Goal: Find specific page/section: Find specific page/section

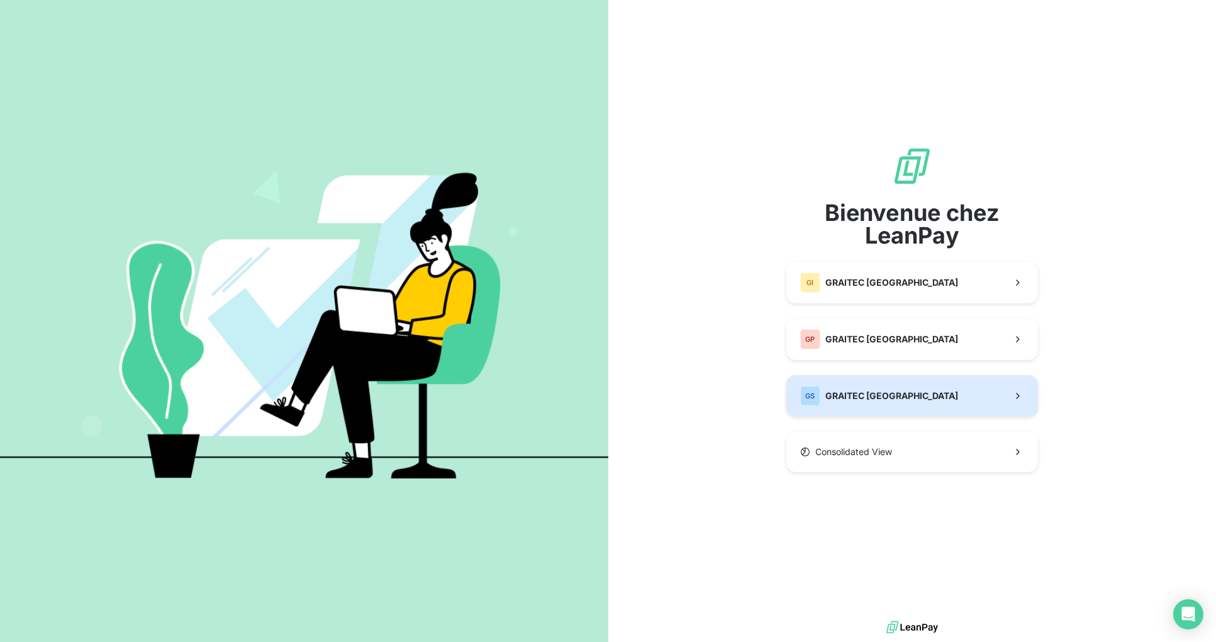
click at [893, 393] on button "GS GRAITEC [GEOGRAPHIC_DATA]" at bounding box center [912, 396] width 252 height 42
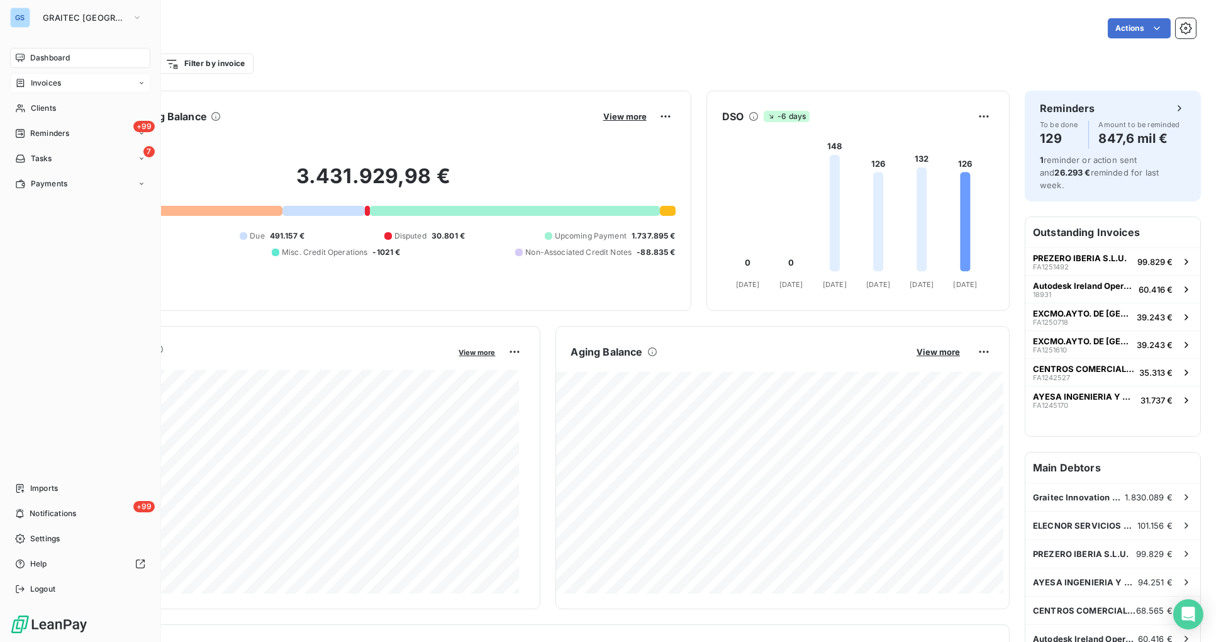
click at [138, 83] on icon at bounding box center [142, 83] width 8 height 8
click at [55, 133] on span "Credit notes" at bounding box center [52, 133] width 45 height 11
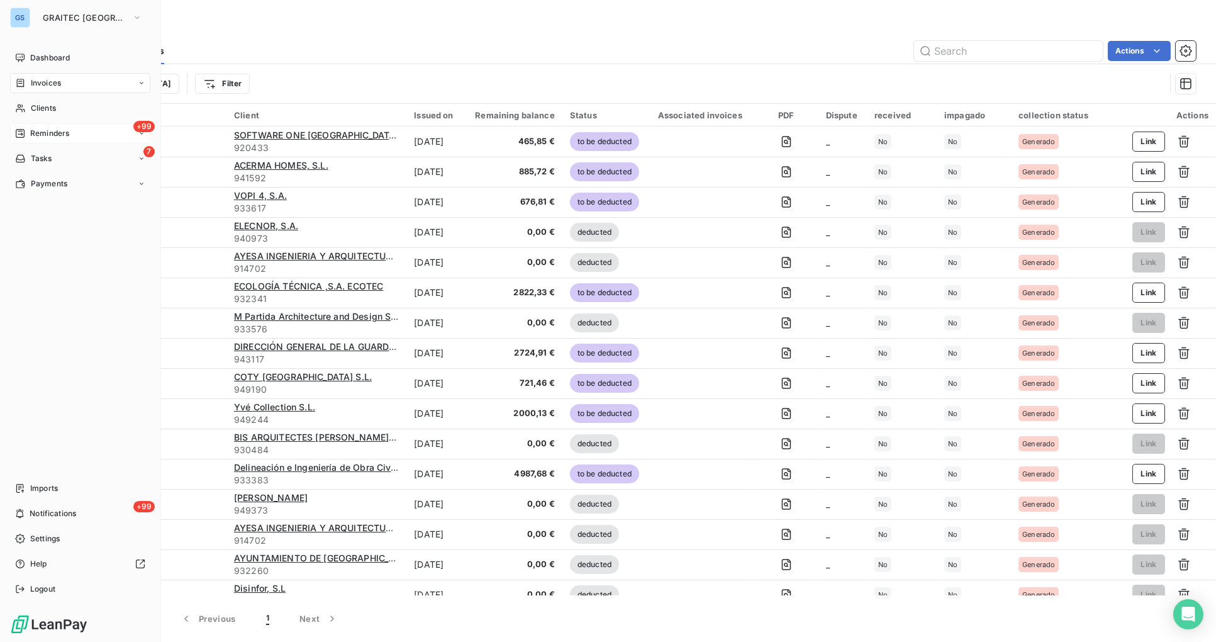
click at [141, 130] on span "+99" at bounding box center [143, 126] width 21 height 11
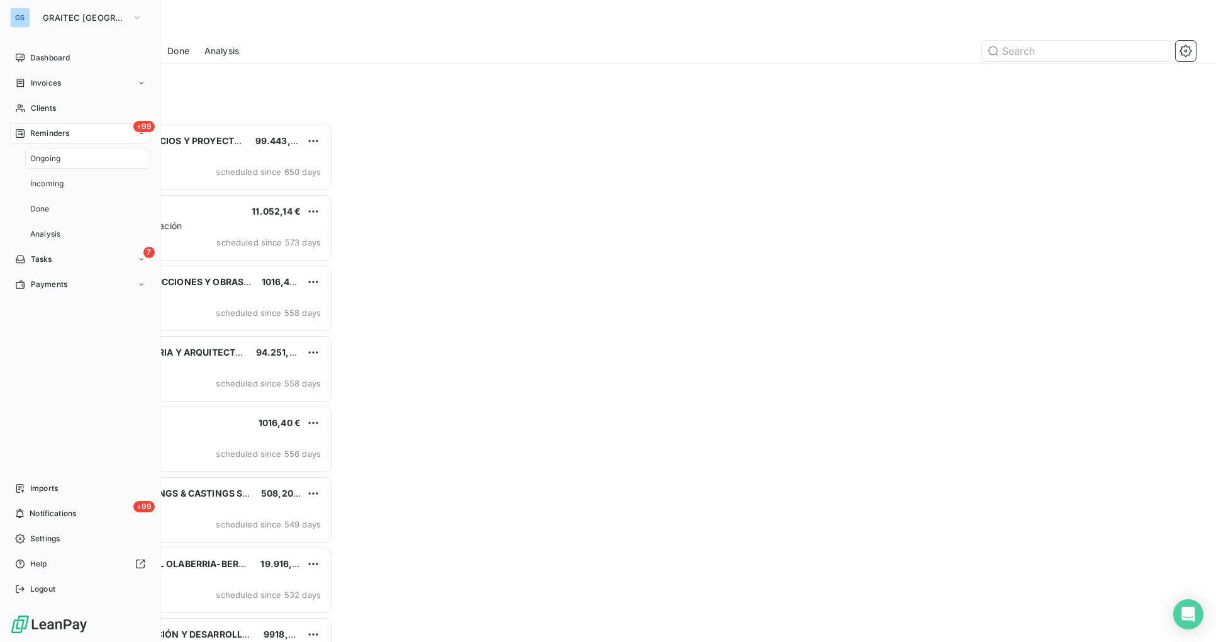
scroll to position [508, 261]
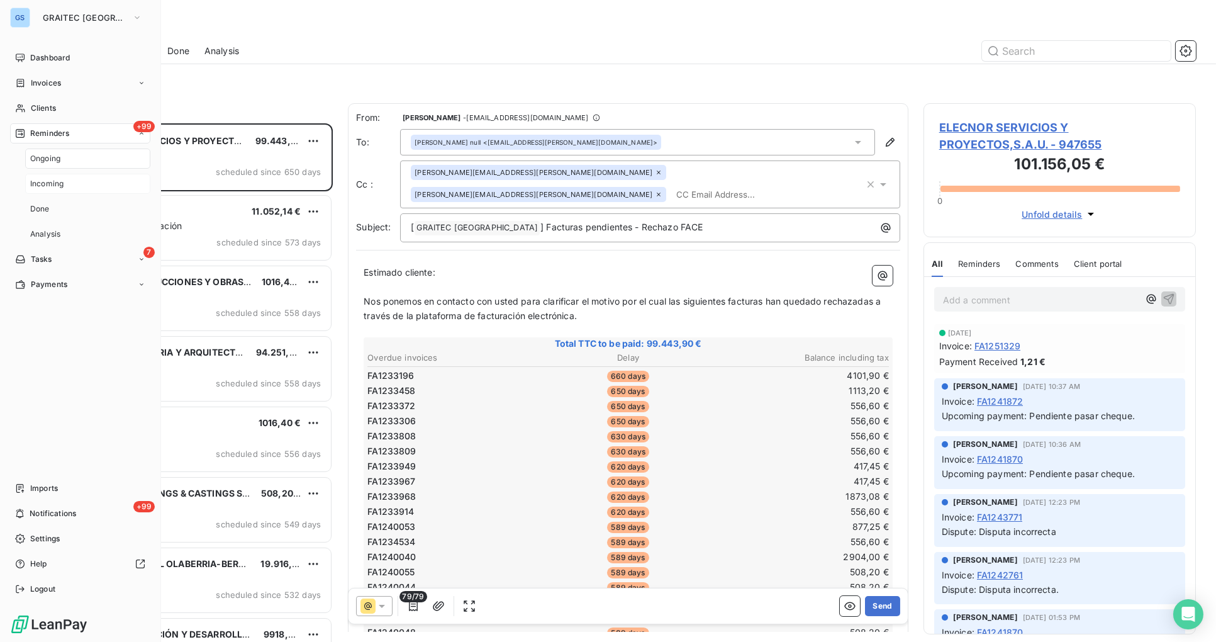
click at [54, 182] on span "Incoming" at bounding box center [46, 183] width 33 height 11
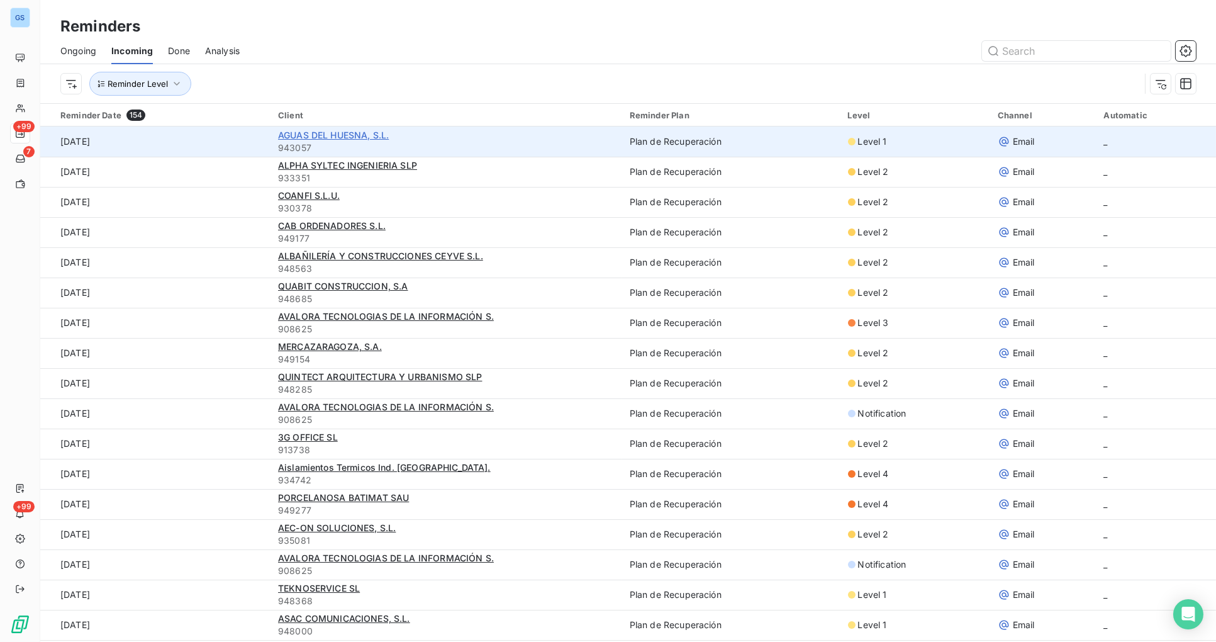
click at [325, 132] on span "AGUAS DEL HUESNA, S.L." at bounding box center [333, 135] width 111 height 11
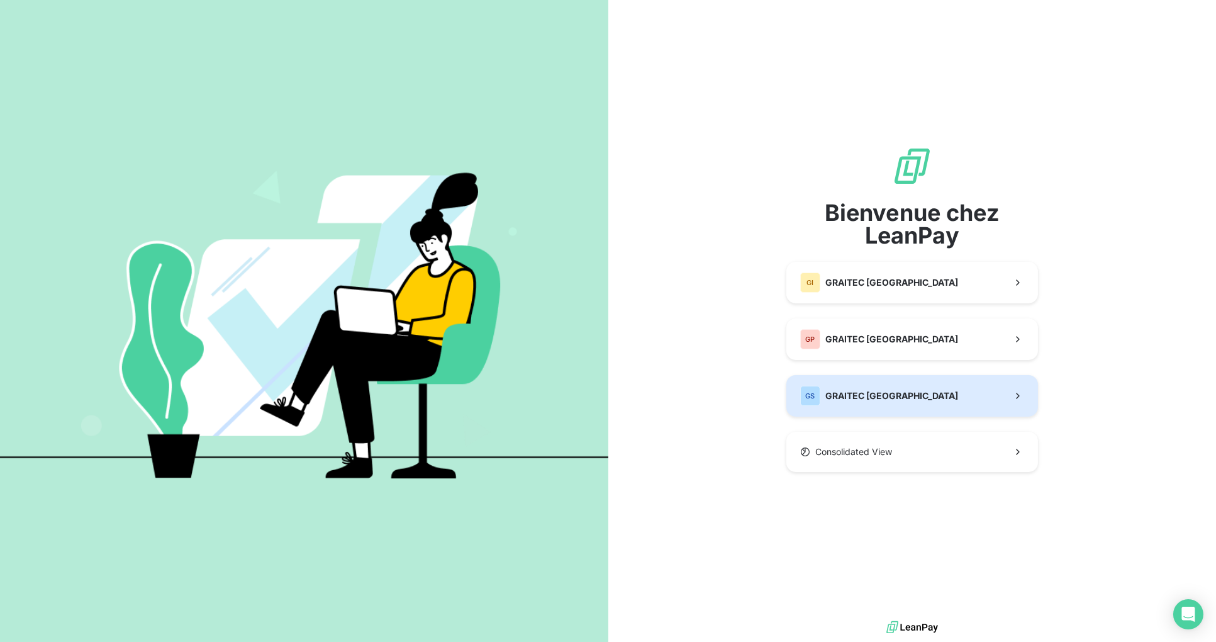
click at [898, 395] on button "GS GRAITEC [GEOGRAPHIC_DATA]" at bounding box center [912, 396] width 252 height 42
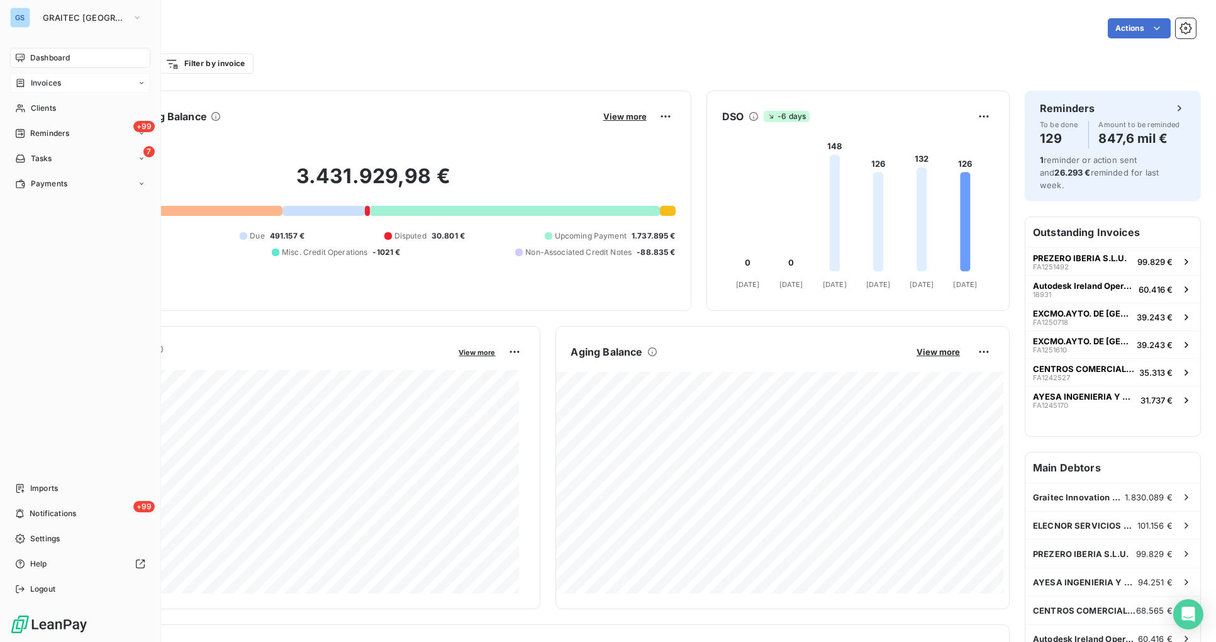
click at [59, 82] on span "Invoices" at bounding box center [46, 82] width 30 height 11
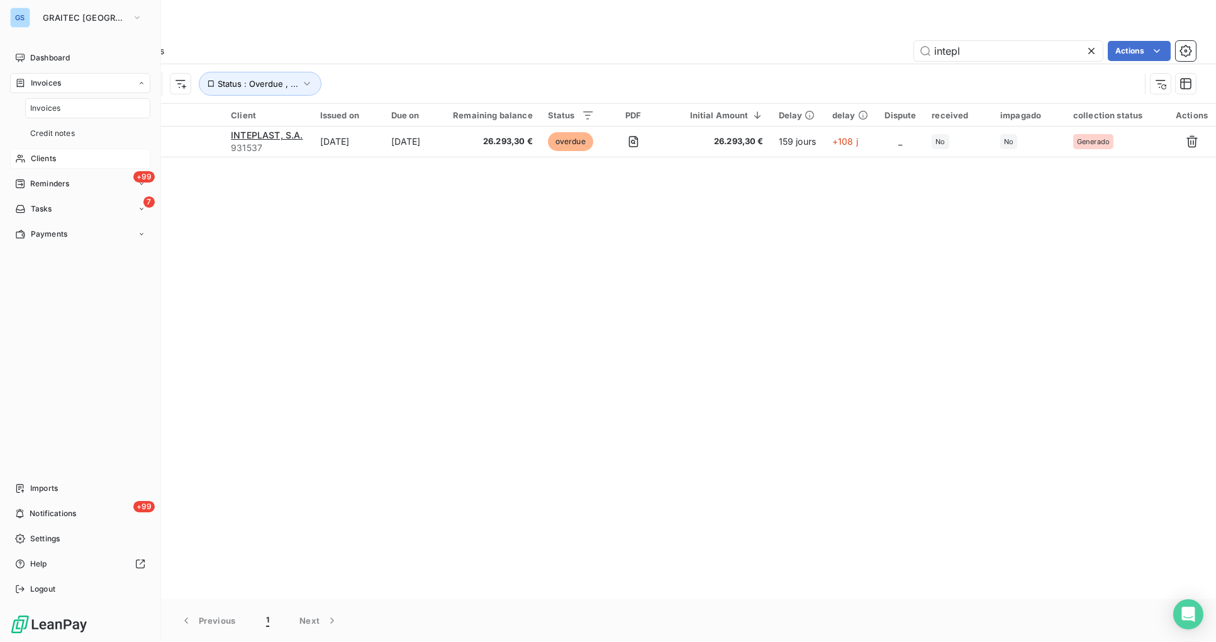
click at [60, 155] on div "Clients" at bounding box center [80, 158] width 140 height 20
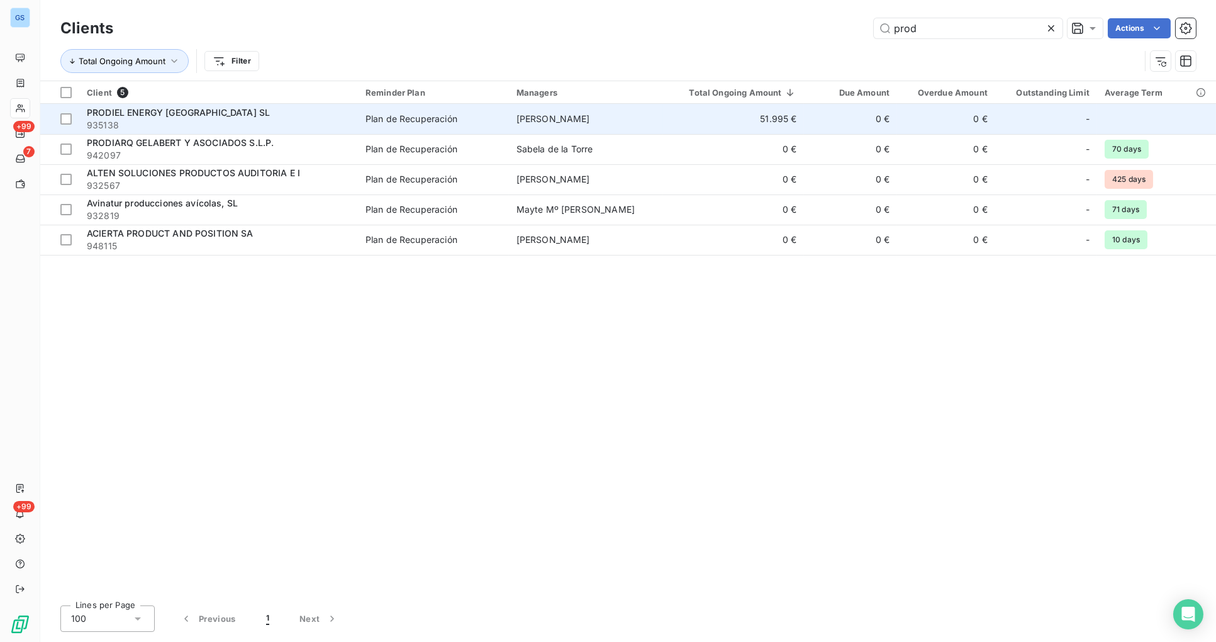
type input "prod"
click at [173, 109] on span "PRODIEL ENERGY ESPAÑA SL" at bounding box center [178, 112] width 183 height 11
